Goal: Information Seeking & Learning: Learn about a topic

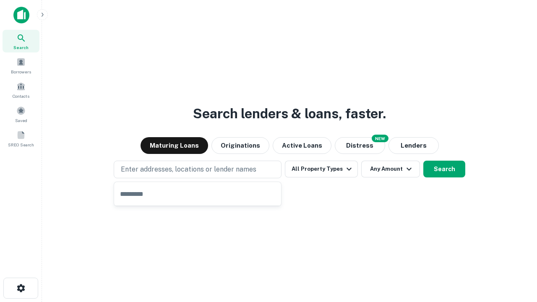
type input "**********"
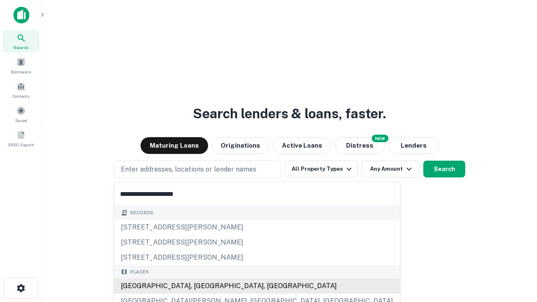
click at [201, 286] on div "[GEOGRAPHIC_DATA], [GEOGRAPHIC_DATA], [GEOGRAPHIC_DATA]" at bounding box center [257, 286] width 286 height 15
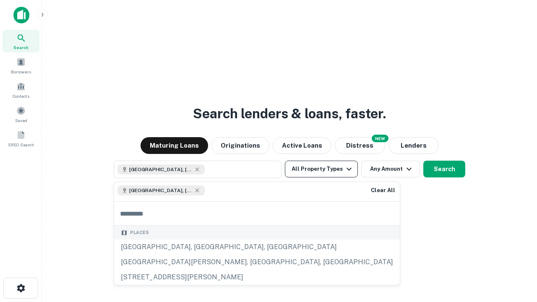
click at [321, 169] on button "All Property Types" at bounding box center [321, 169] width 73 height 17
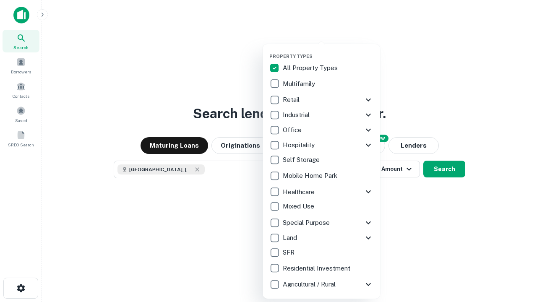
click at [328, 51] on button "button" at bounding box center [327, 51] width 117 height 0
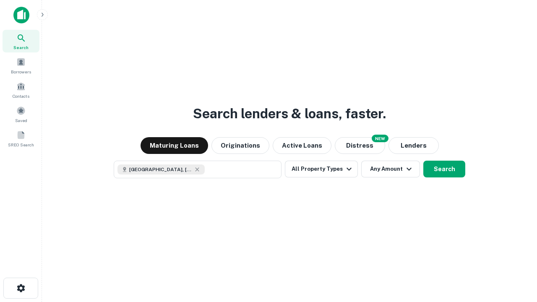
scroll to position [13, 0]
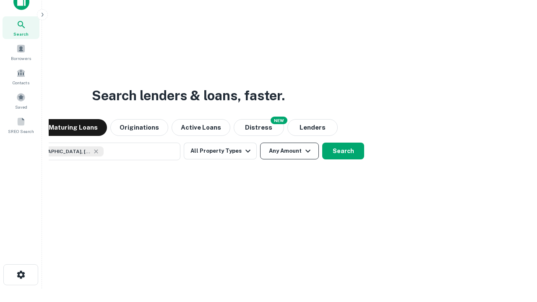
click at [260, 143] on button "Any Amount" at bounding box center [289, 151] width 59 height 17
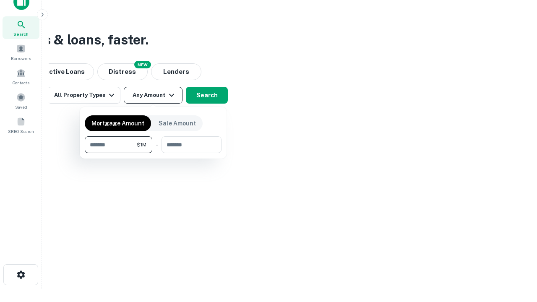
type input "*******"
click at [153, 153] on button "button" at bounding box center [153, 153] width 137 height 0
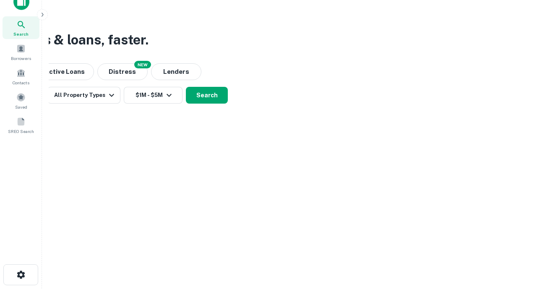
scroll to position [5, 155]
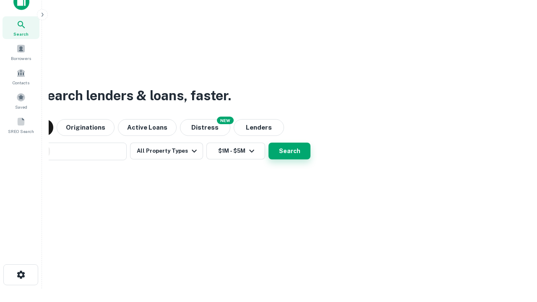
click at [268, 143] on button "Search" at bounding box center [289, 151] width 42 height 17
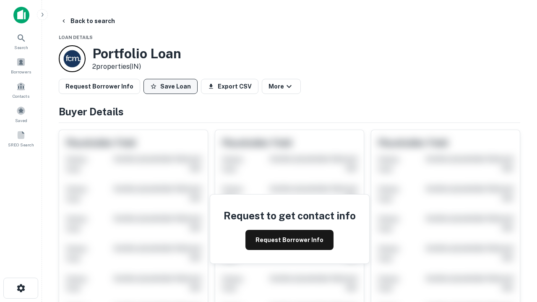
click at [170, 86] on button "Save Loan" at bounding box center [170, 86] width 54 height 15
click at [172, 86] on button "Save Loan" at bounding box center [170, 86] width 54 height 15
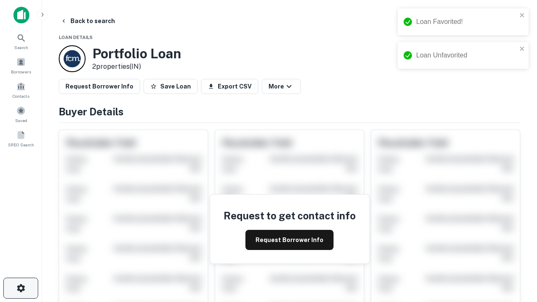
click at [21, 288] on icon "button" at bounding box center [21, 288] width 10 height 10
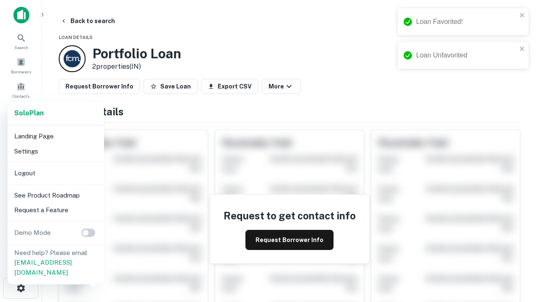
click at [55, 173] on li "Logout" at bounding box center [56, 173] width 90 height 15
